Goal: Task Accomplishment & Management: Complete application form

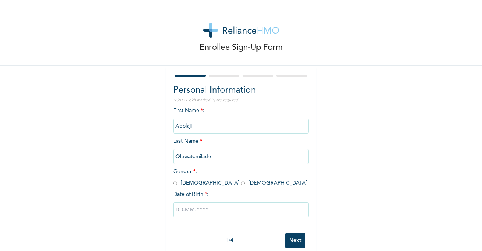
click at [241, 182] on input "radio" at bounding box center [243, 182] width 4 height 7
radio input "true"
click at [194, 209] on input "text" at bounding box center [241, 209] width 136 height 15
select select "8"
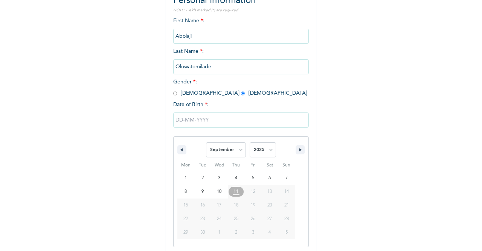
scroll to position [92, 0]
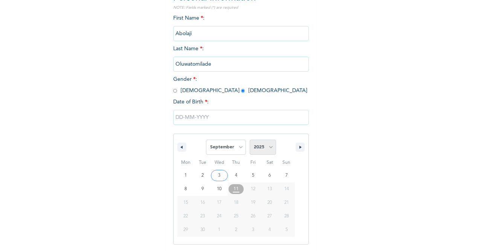
click at [262, 153] on select "2025 2024 2023 2022 2021 2020 2019 2018 2017 2016 2015 2014 2013 2012 2011 2010…" at bounding box center [263, 146] width 26 height 15
select select "1988"
click at [250, 140] on select "2025 2024 2023 2022 2021 2020 2019 2018 2017 2016 2015 2014 2013 2012 2011 2010…" at bounding box center [263, 146] width 26 height 15
click at [231, 145] on select "January February March April May June July August September October November De…" at bounding box center [226, 146] width 40 height 15
select select "11"
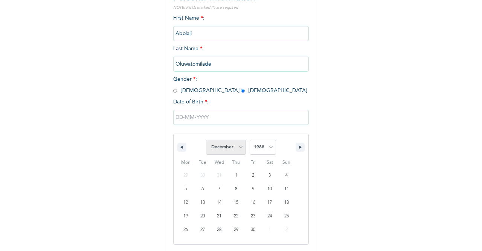
click at [206, 140] on select "January February March April May June July August September October November De…" at bounding box center [226, 146] width 40 height 15
type input "[DATE]"
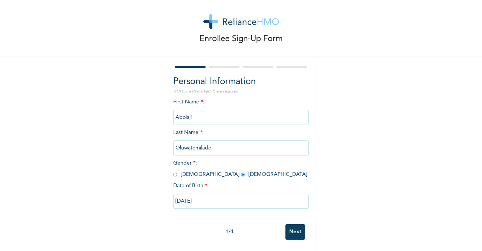
click at [295, 230] on input "Next" at bounding box center [296, 231] width 20 height 15
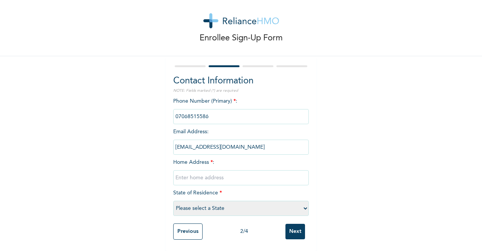
click at [204, 171] on input "text" at bounding box center [241, 177] width 136 height 15
type input "b"
type input "[STREET_ADDRESS] [GEOGRAPHIC_DATA] estate"
click at [179, 200] on select "Please select a State [PERSON_NAME] (FCT) [PERSON_NAME] Ibom [GEOGRAPHIC_DATA] …" at bounding box center [241, 207] width 136 height 15
select select "28"
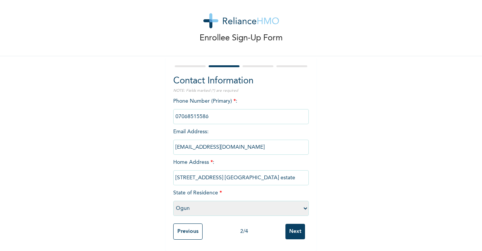
click at [173, 200] on select "Please select a State [PERSON_NAME] (FCT) [PERSON_NAME] Ibom [GEOGRAPHIC_DATA] …" at bounding box center [241, 207] width 136 height 15
click at [295, 227] on input "Next" at bounding box center [296, 230] width 20 height 15
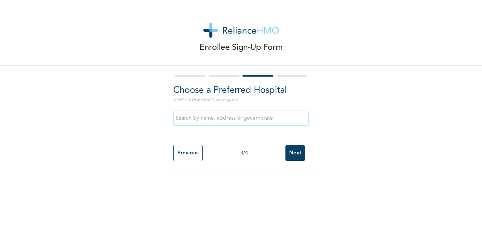
scroll to position [0, 0]
click at [213, 119] on input "text" at bounding box center [241, 117] width 136 height 15
type input "a"
type input "A"
type input "medicare ace"
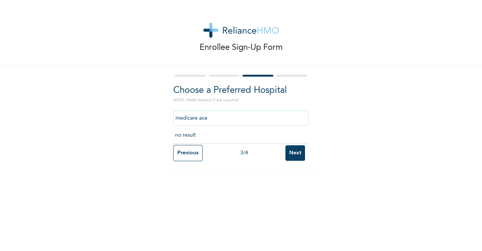
click input "Next" at bounding box center [296, 152] width 20 height 15
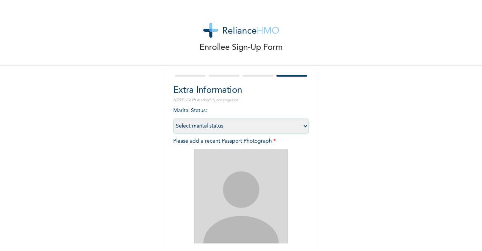
scroll to position [80, 0]
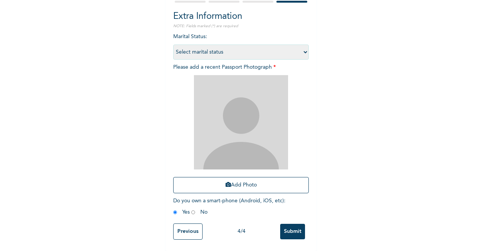
click at [187, 225] on input "Previous" at bounding box center [187, 231] width 29 height 16
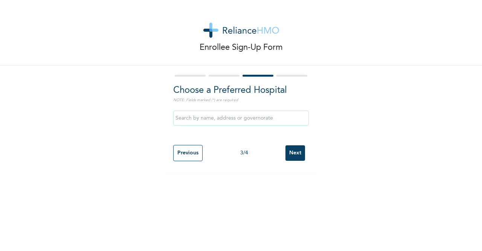
click at [209, 121] on input "text" at bounding box center [241, 117] width 136 height 15
type input "medicare ace"
click at [295, 156] on input "Next" at bounding box center [296, 152] width 20 height 15
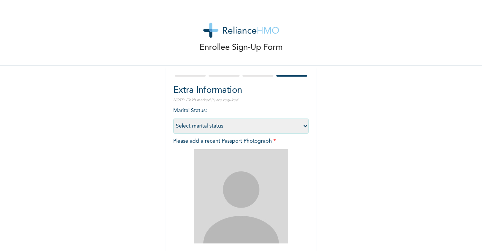
click at [271, 124] on select "Select marital status [DEMOGRAPHIC_DATA] Married [DEMOGRAPHIC_DATA] Widow/[DEMO…" at bounding box center [241, 125] width 136 height 15
select select "2"
click at [173, 118] on select "Select marital status [DEMOGRAPHIC_DATA] Married [DEMOGRAPHIC_DATA] Widow/[DEMO…" at bounding box center [241, 125] width 136 height 15
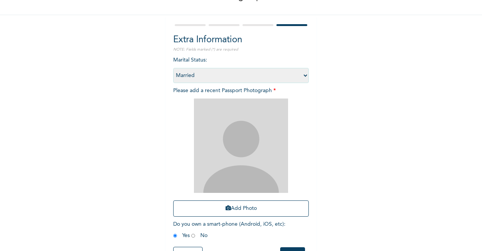
scroll to position [80, 0]
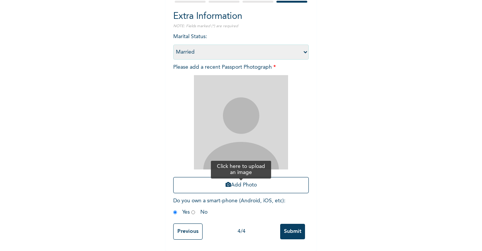
click at [228, 182] on button "Add Photo" at bounding box center [241, 185] width 136 height 16
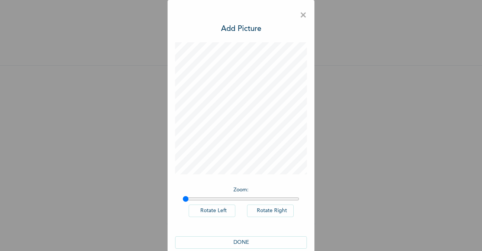
scroll to position [0, 0]
click at [237, 242] on button "DONE" at bounding box center [241, 242] width 132 height 12
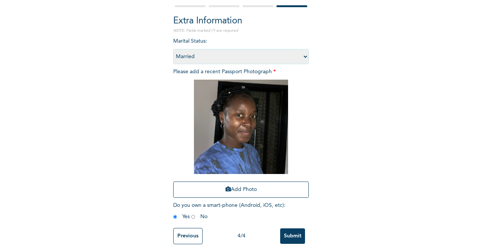
scroll to position [80, 0]
